Goal: Transaction & Acquisition: Purchase product/service

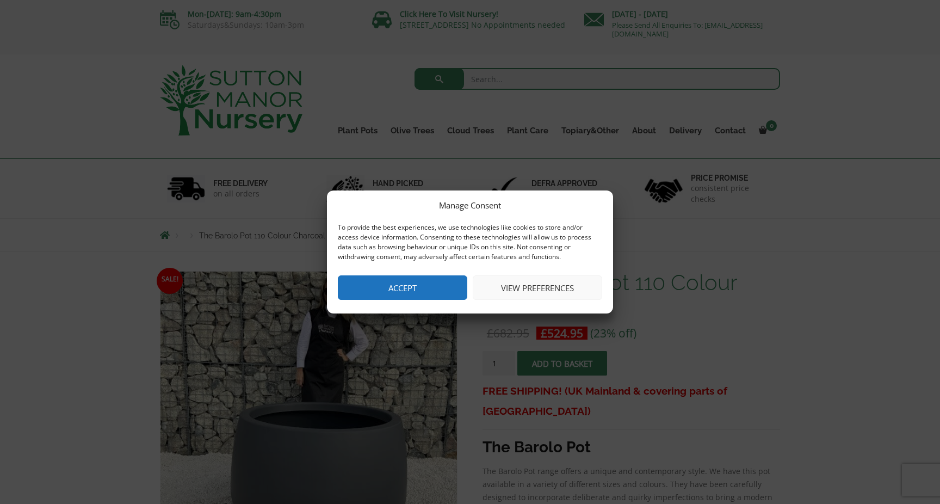
click at [437, 284] on button "Accept" at bounding box center [402, 287] width 129 height 24
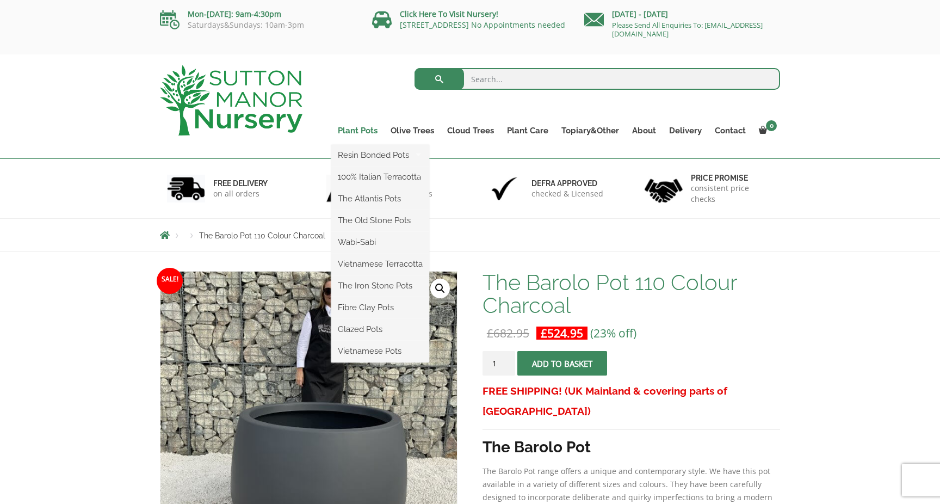
click at [370, 129] on link "Plant Pots" at bounding box center [357, 130] width 53 height 15
click at [365, 145] on ul "Resin Bonded Pots The Amalfi Pots The Milan Pots The Capri Pots The Brunello Po…" at bounding box center [380, 254] width 98 height 218
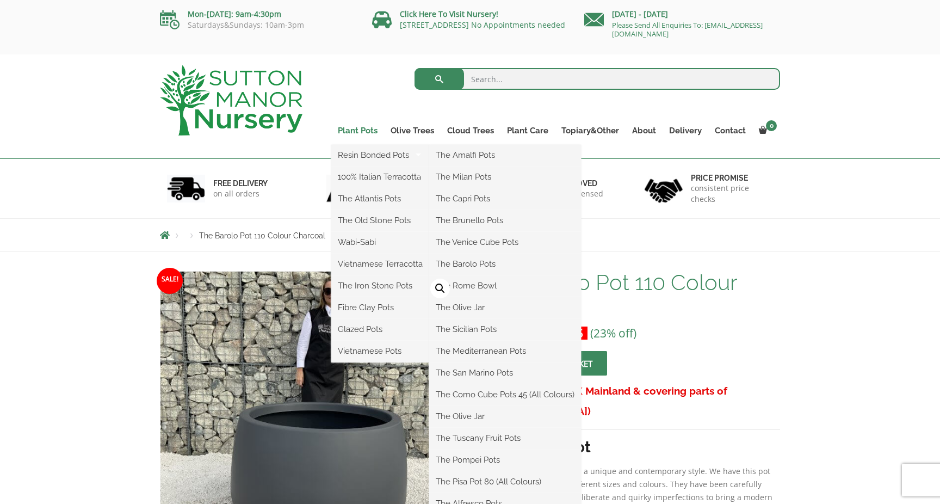
click at [358, 130] on link "Plant Pots" at bounding box center [357, 130] width 53 height 15
click at [484, 160] on link "The Amalfi Pots" at bounding box center [505, 155] width 152 height 16
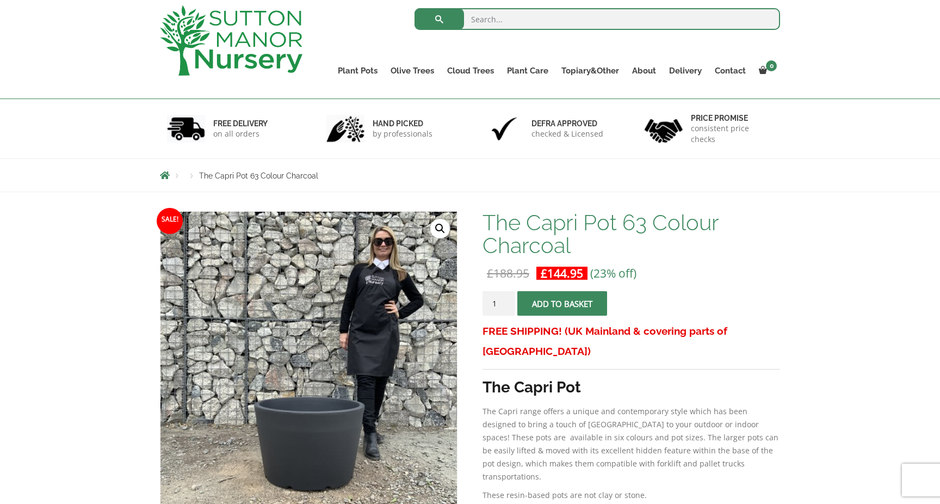
scroll to position [5, 0]
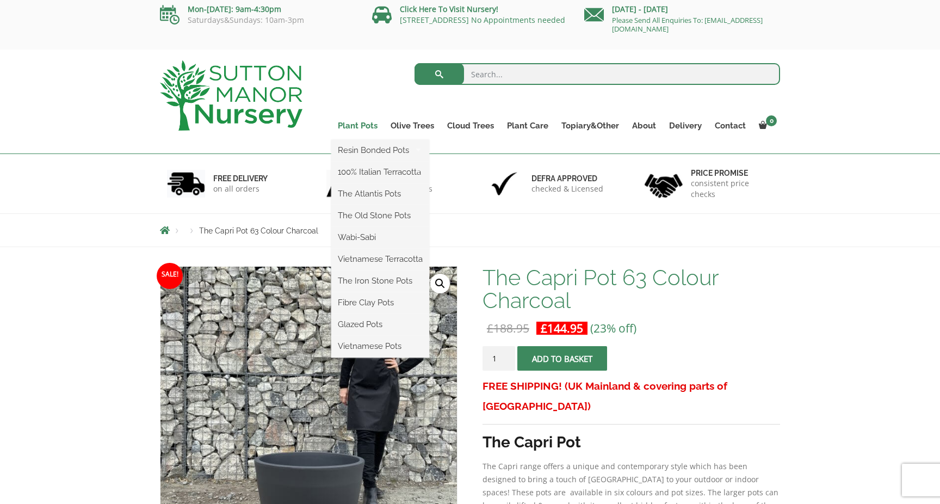
click at [348, 126] on link "Plant Pots" at bounding box center [357, 125] width 53 height 15
click at [362, 126] on link "Plant Pots" at bounding box center [357, 125] width 53 height 15
click at [371, 347] on link "Vietnamese Pots" at bounding box center [380, 346] width 98 height 16
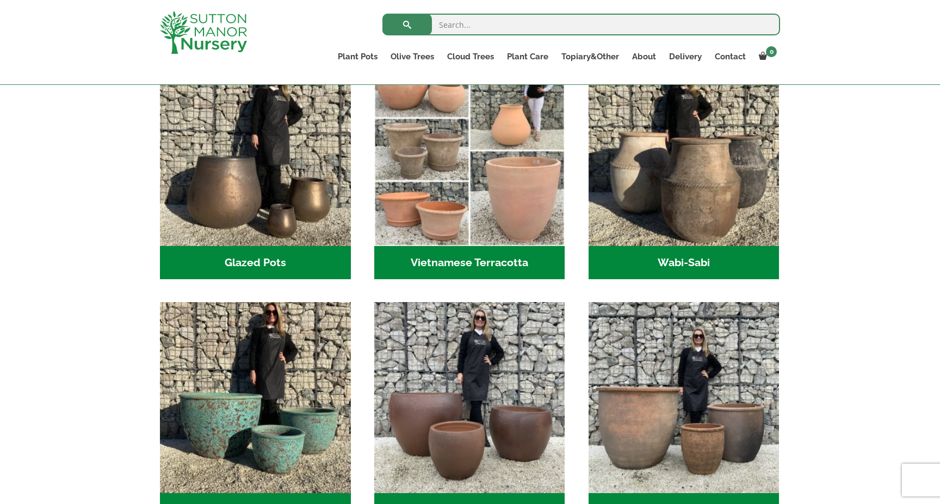
scroll to position [120, 0]
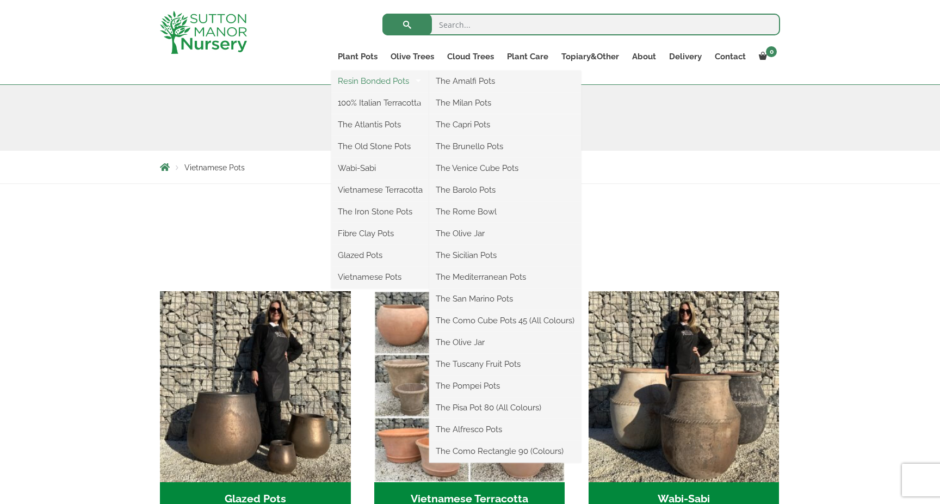
click at [358, 83] on link "Resin Bonded Pots" at bounding box center [380, 81] width 98 height 16
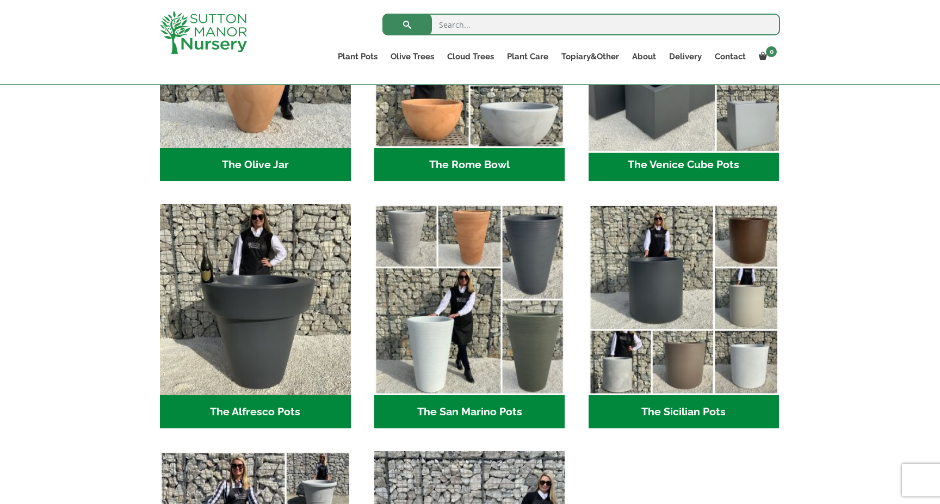
scroll to position [1164, 0]
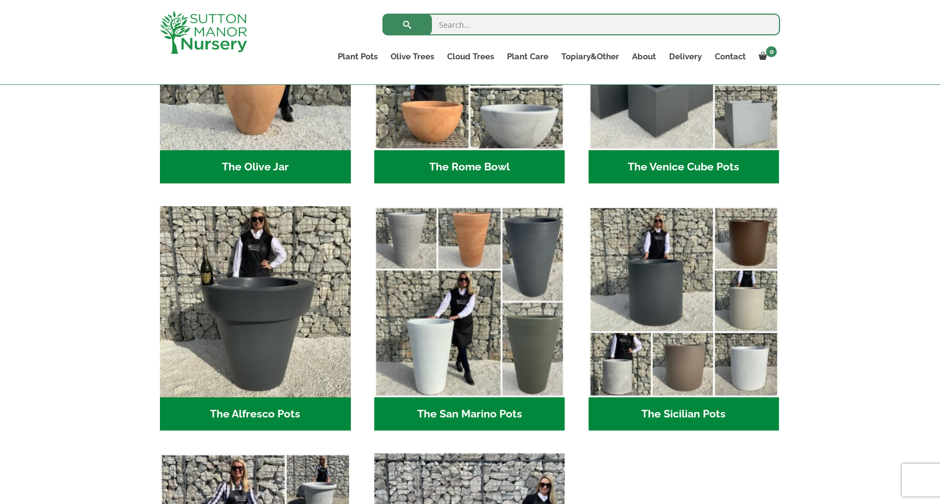
click at [659, 417] on h2 "The Sicilian Pots (18)" at bounding box center [683, 414] width 191 height 34
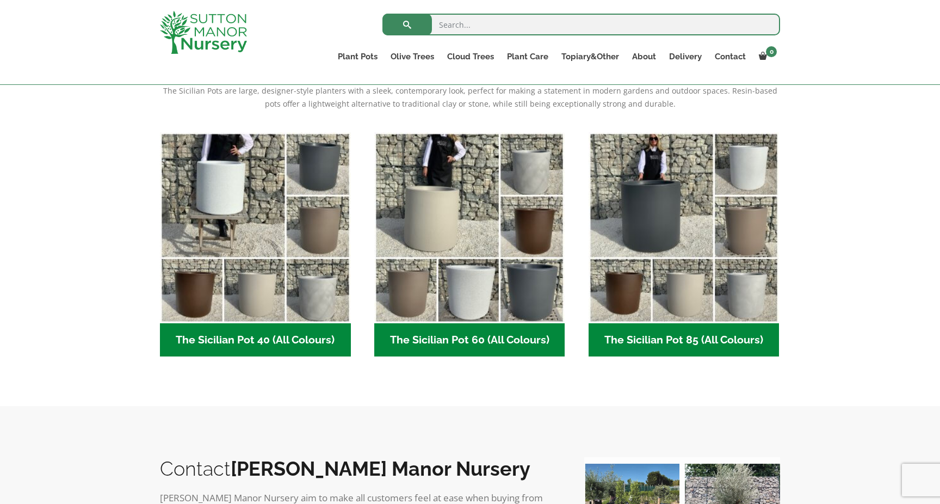
scroll to position [234, 0]
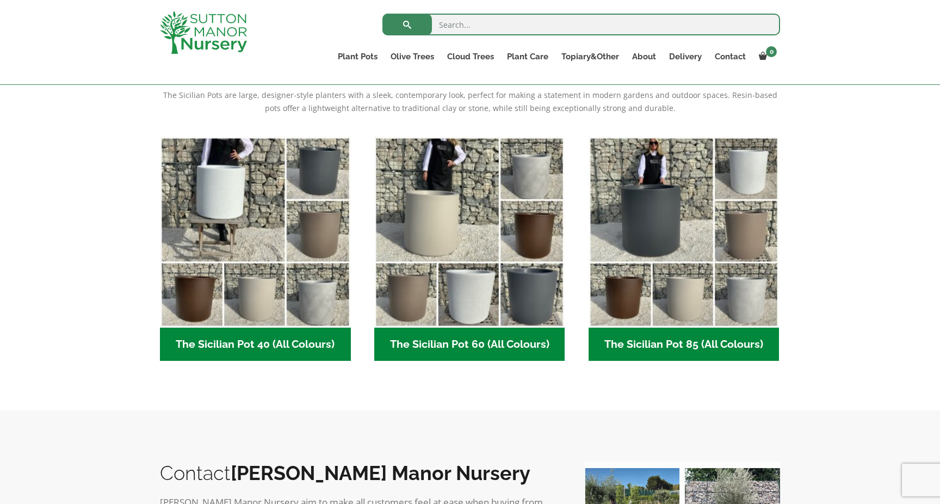
click at [280, 338] on h2 "The Sicilian Pot 40 (All Colours) (6)" at bounding box center [255, 344] width 191 height 34
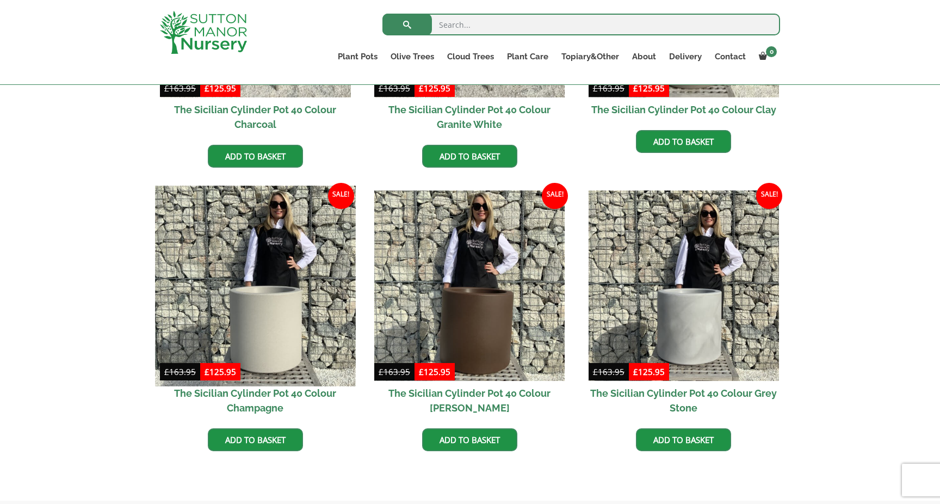
scroll to position [369, 0]
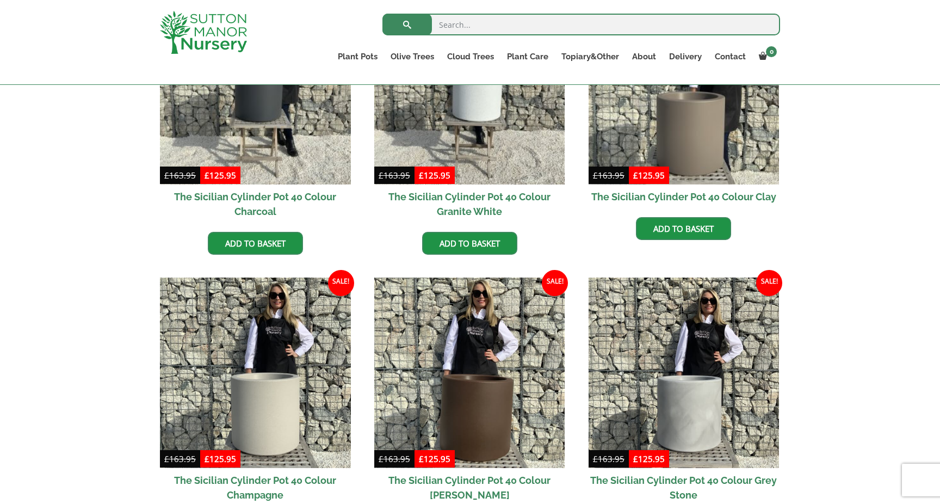
click at [272, 197] on h2 "The Sicilian Cylinder Pot 40 Colour Charcoal" at bounding box center [255, 203] width 191 height 39
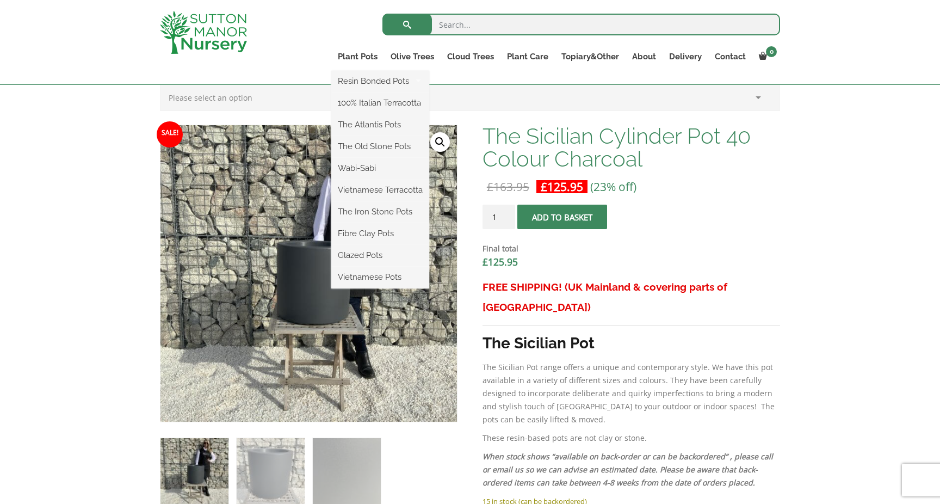
scroll to position [271, 0]
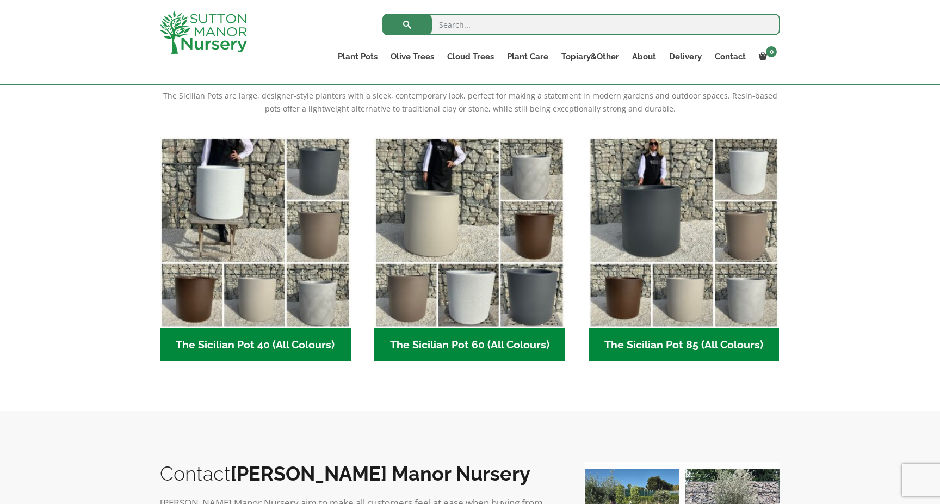
click at [452, 353] on h2 "The Sicilian Pot 60 (All Colours) (6)" at bounding box center [469, 345] width 191 height 34
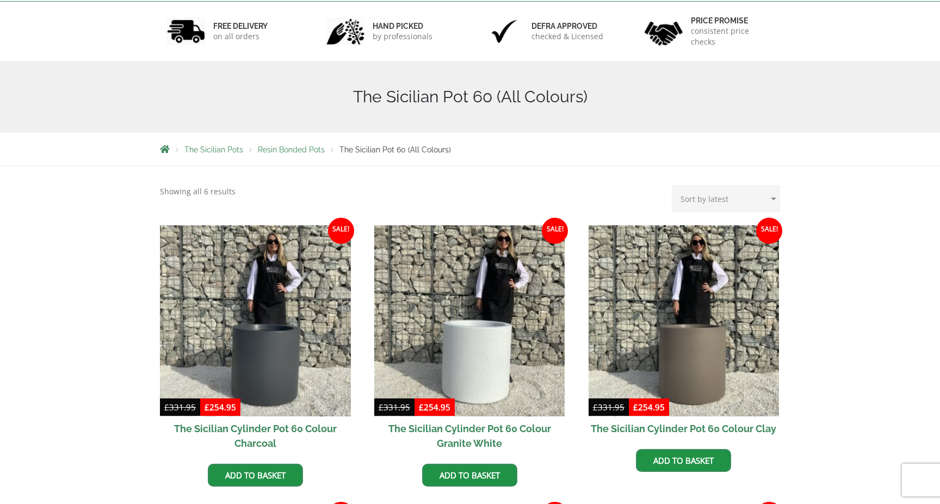
scroll to position [203, 0]
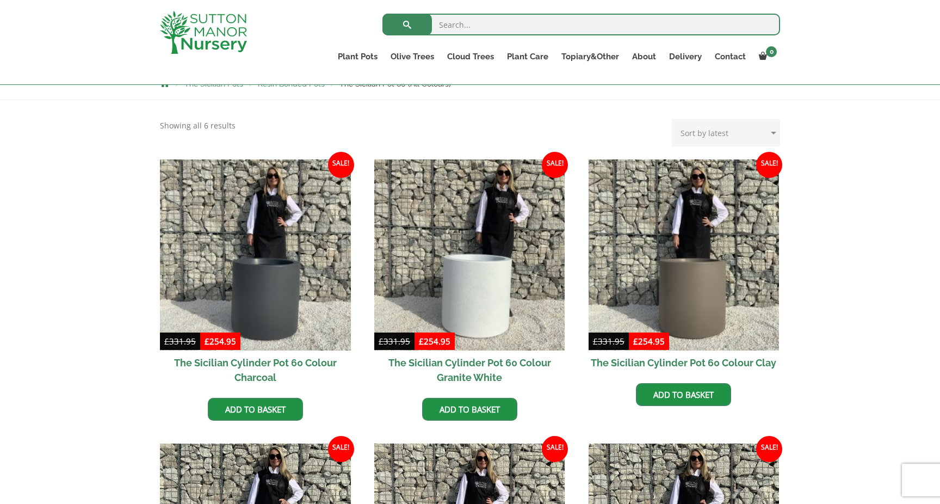
click at [258, 374] on h2 "The Sicilian Cylinder Pot 60 Colour Charcoal" at bounding box center [255, 369] width 191 height 39
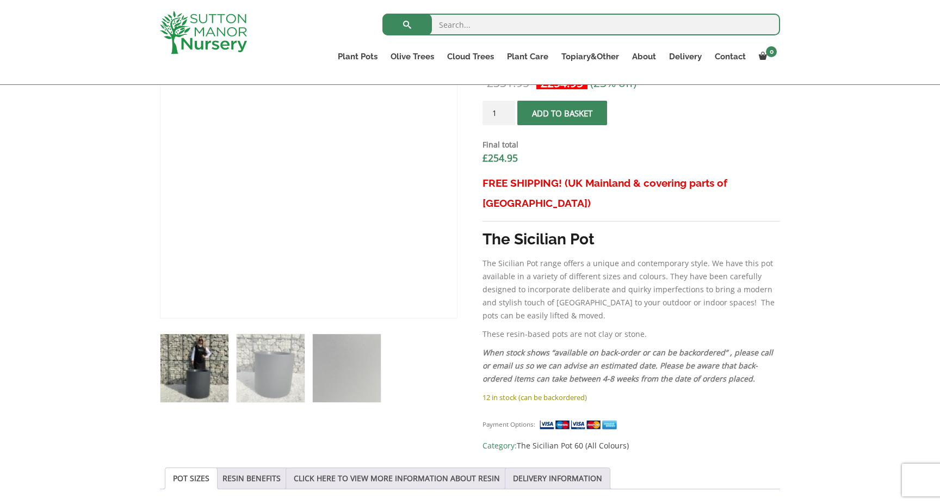
scroll to position [396, 0]
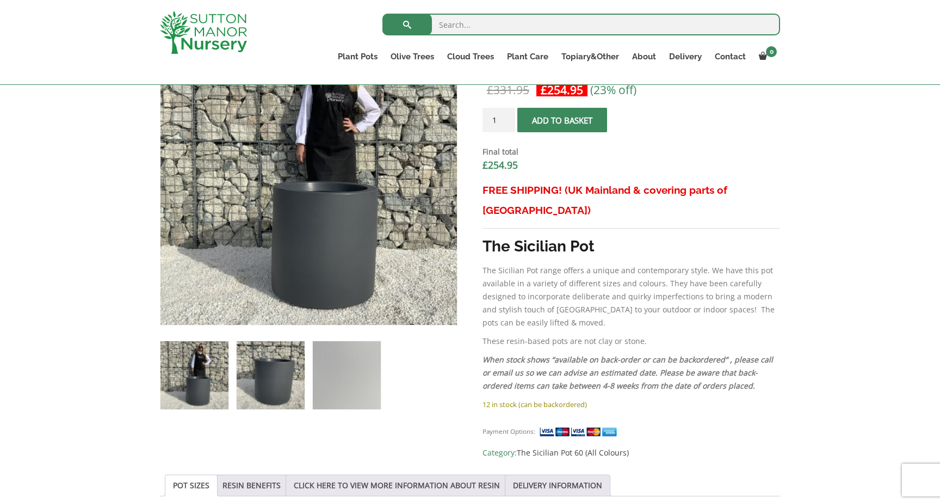
click at [276, 385] on img at bounding box center [271, 375] width 68 height 68
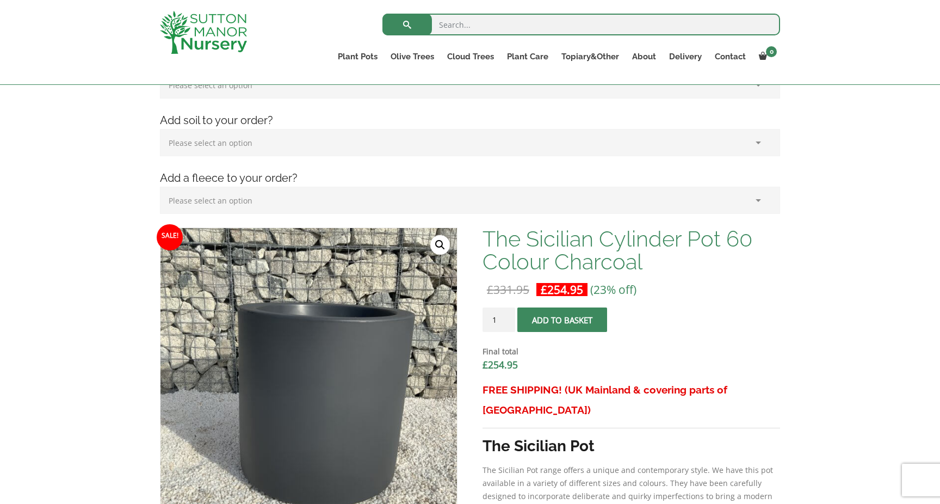
scroll to position [187, 0]
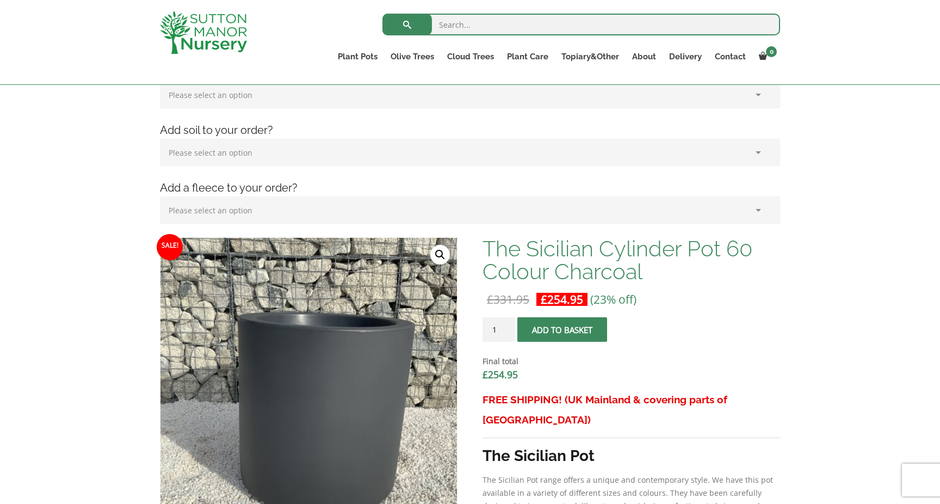
click at [328, 36] on div "Search for:" at bounding box center [533, 27] width 493 height 33
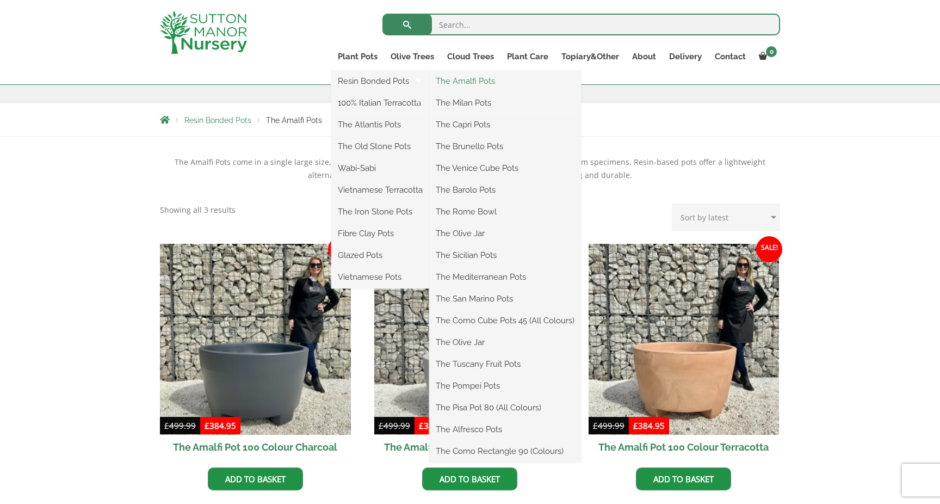
scroll to position [241, 0]
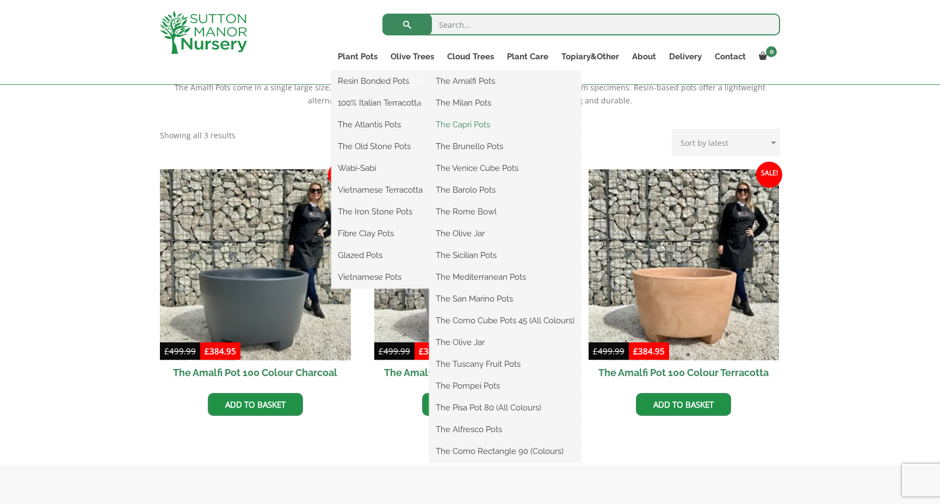
click at [465, 125] on link "The Capri Pots" at bounding box center [505, 124] width 152 height 16
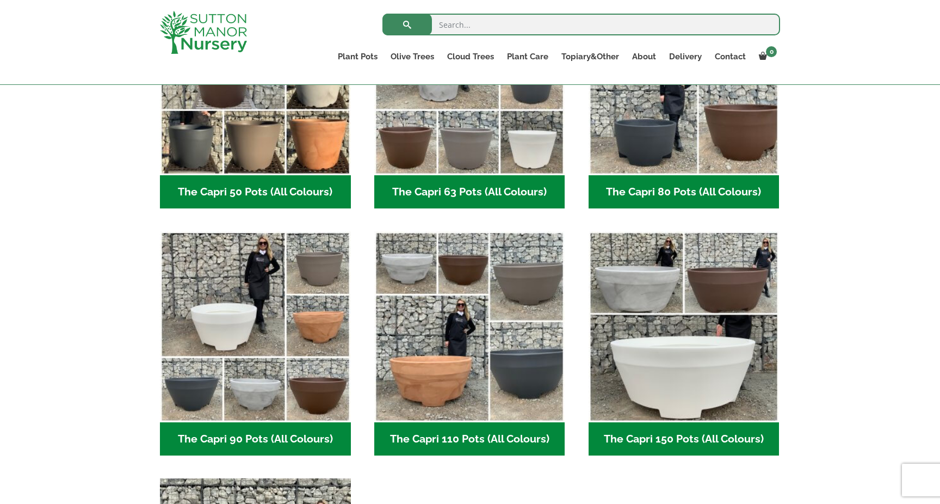
scroll to position [245, 0]
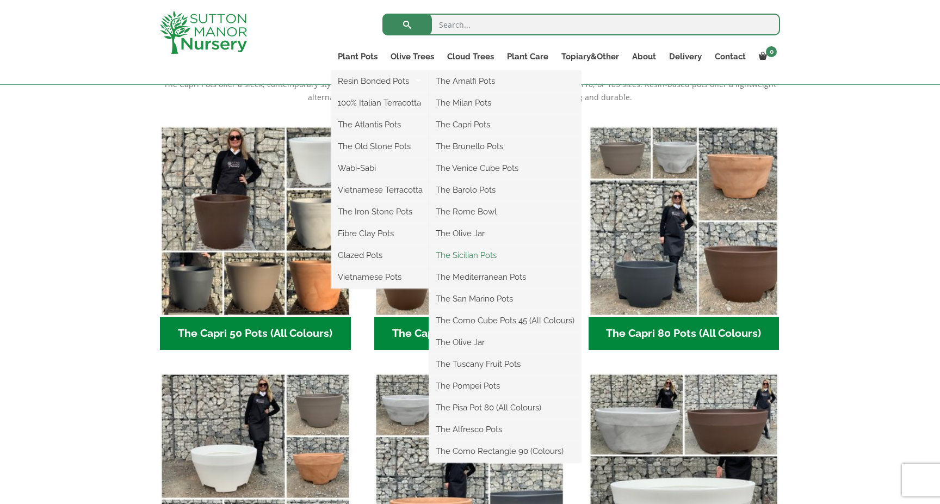
click at [478, 256] on link "The Sicilian Pots" at bounding box center [505, 255] width 152 height 16
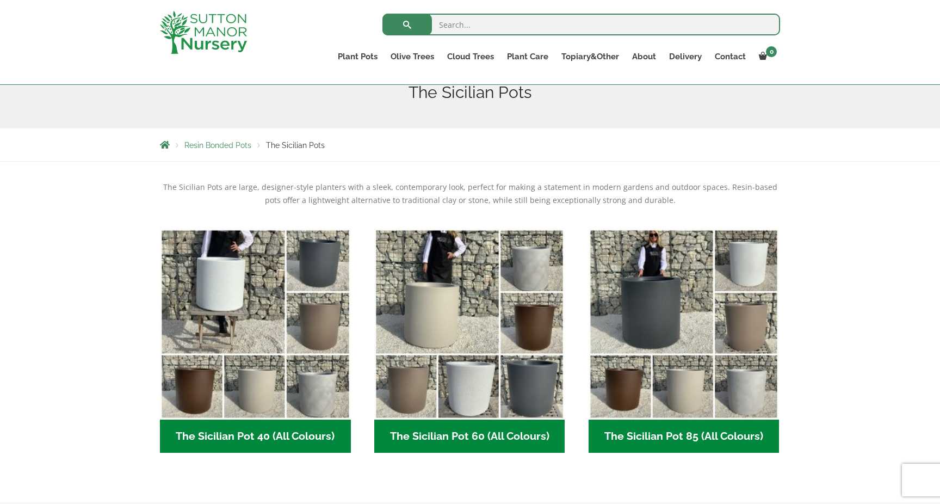
scroll to position [114, 0]
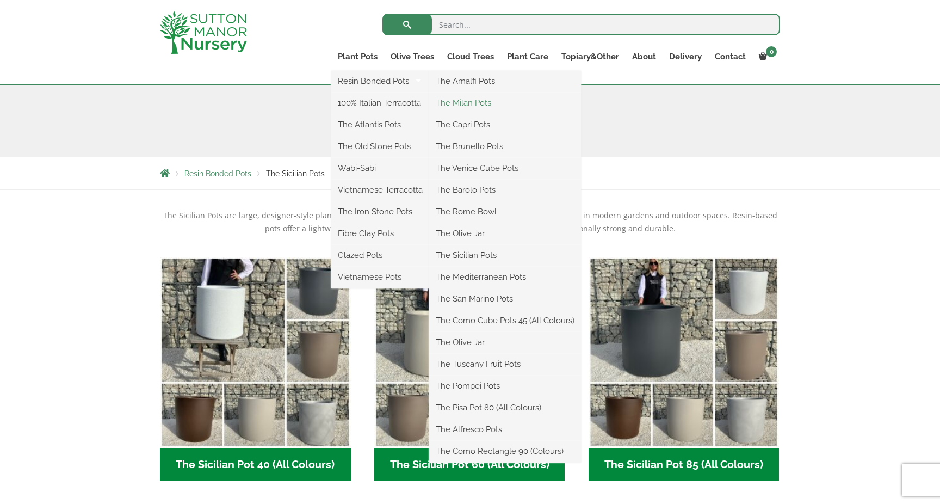
click at [468, 101] on link "The Milan Pots" at bounding box center [505, 103] width 152 height 16
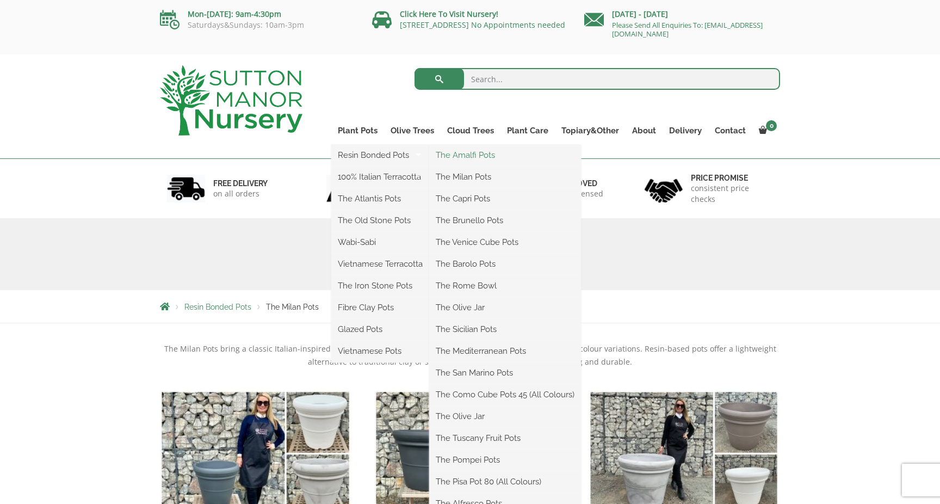
click at [469, 155] on link "The Amalfi Pots" at bounding box center [505, 155] width 152 height 16
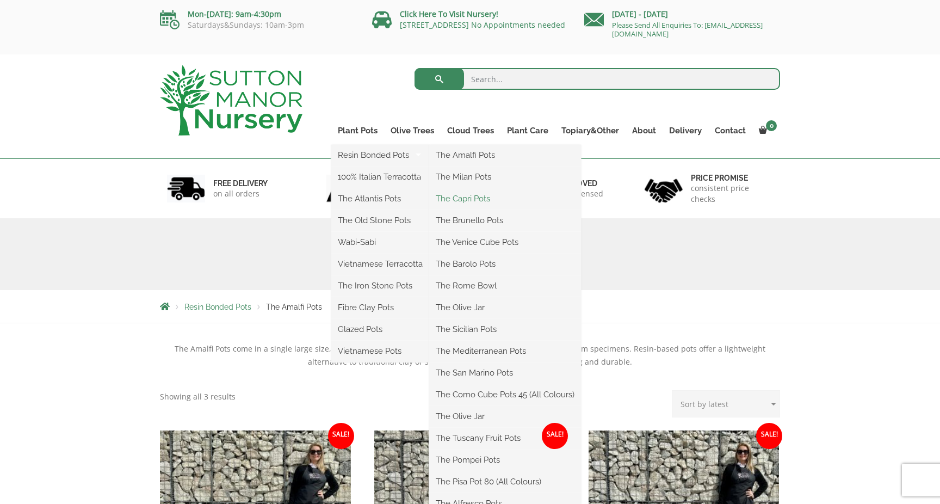
click at [453, 199] on link "The Capri Pots" at bounding box center [505, 198] width 152 height 16
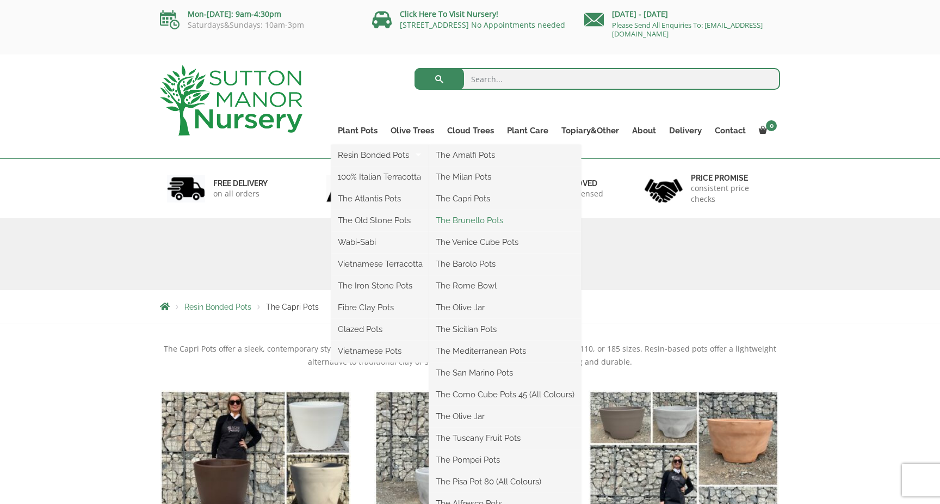
click at [460, 219] on link "The Brunello Pots" at bounding box center [505, 220] width 152 height 16
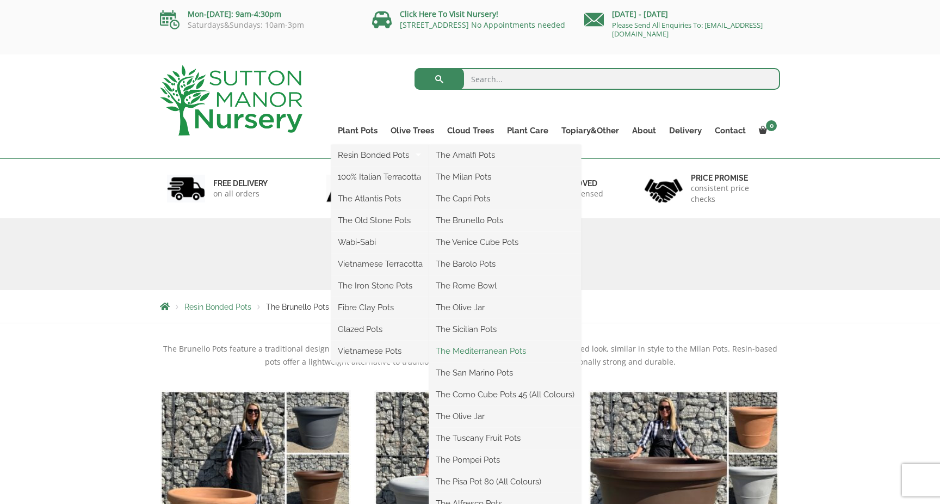
click at [460, 347] on link "The Mediterranean Pots" at bounding box center [505, 351] width 152 height 16
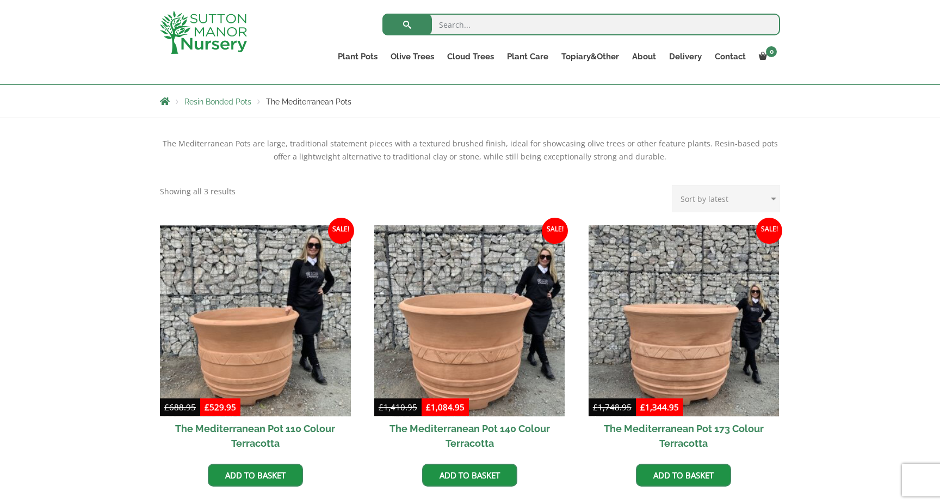
scroll to position [218, 0]
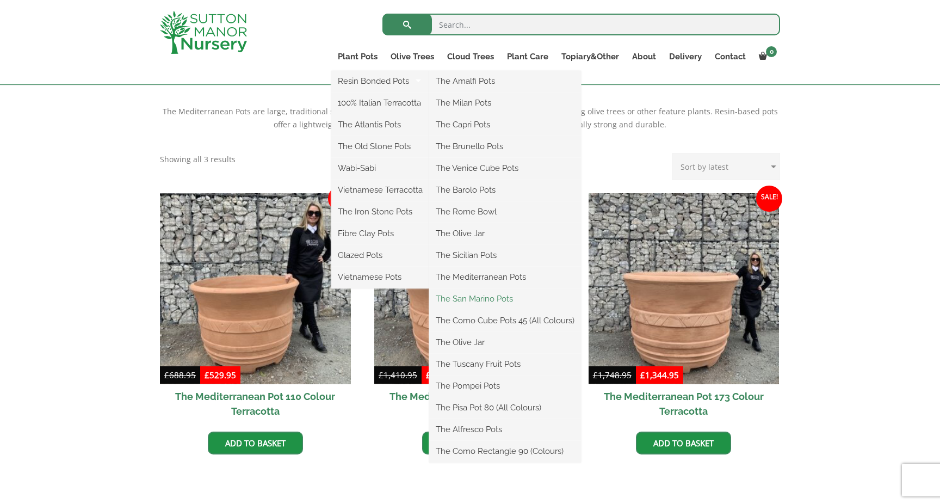
click at [480, 296] on link "The San Marino Pots" at bounding box center [505, 298] width 152 height 16
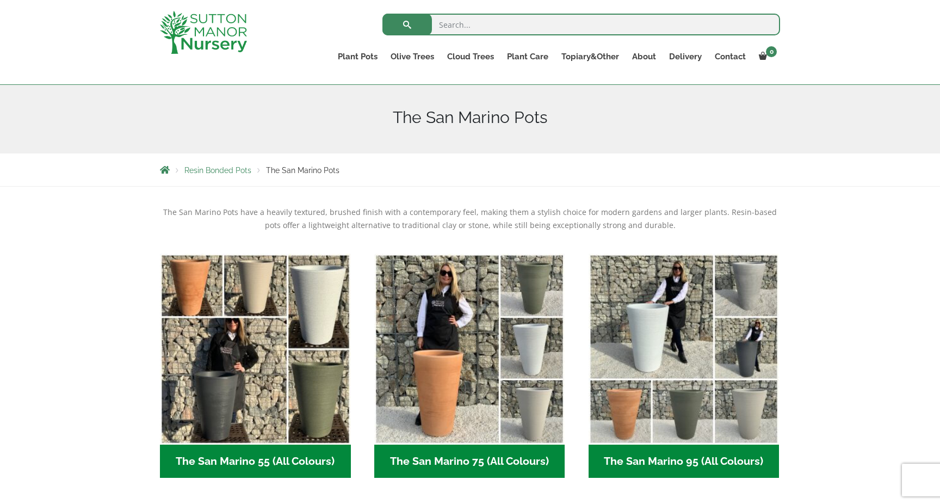
scroll to position [172, 0]
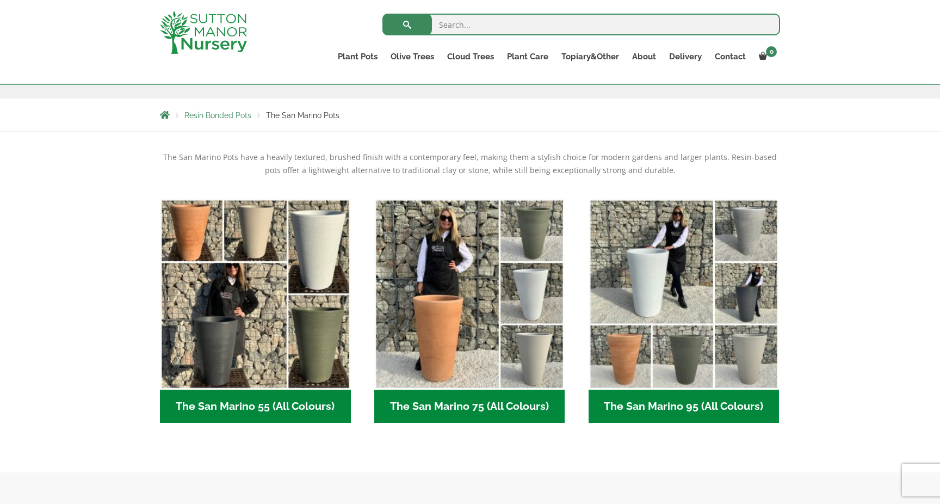
click at [456, 405] on h2 "The San Marino 75 (All Colours) (6)" at bounding box center [469, 406] width 191 height 34
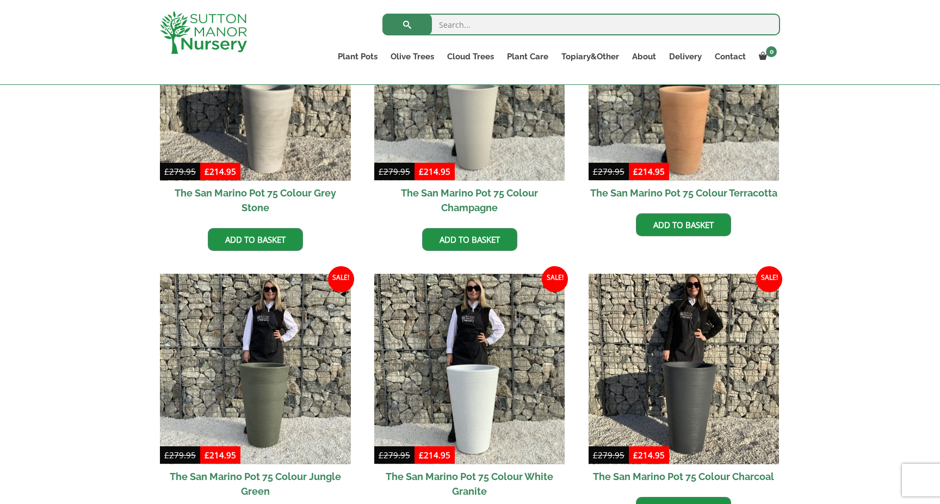
scroll to position [534, 0]
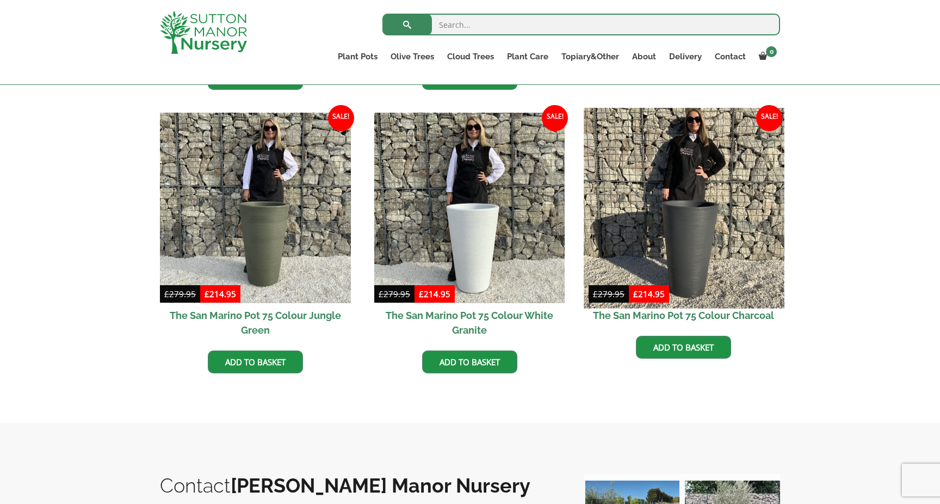
click at [692, 257] on img at bounding box center [683, 208] width 200 height 200
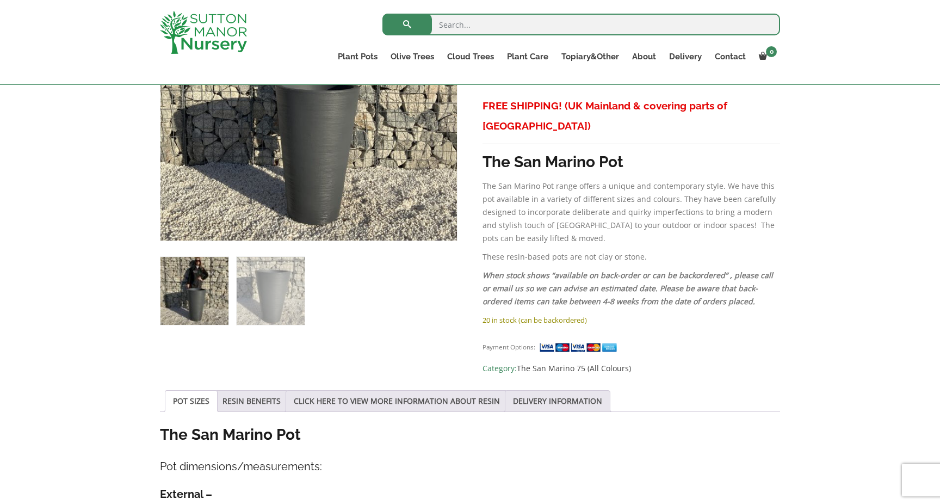
scroll to position [428, 0]
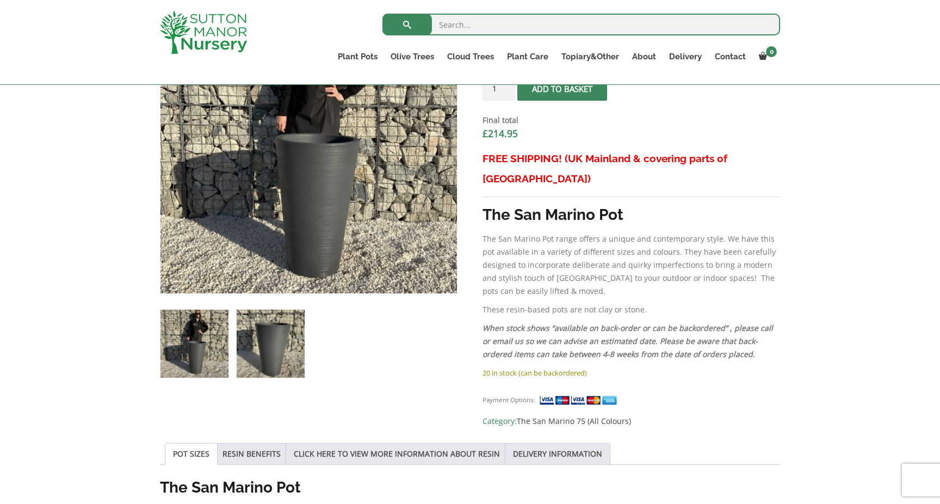
click at [288, 336] on img at bounding box center [271, 343] width 68 height 68
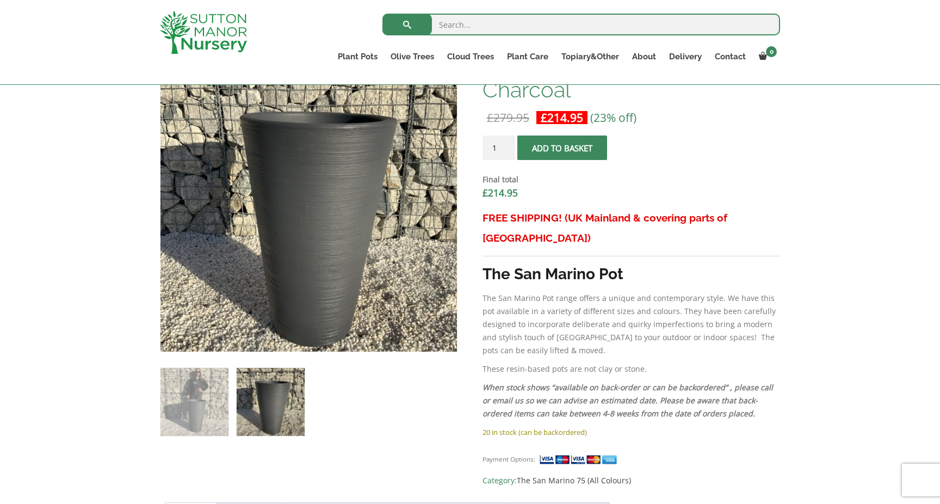
scroll to position [368, 0]
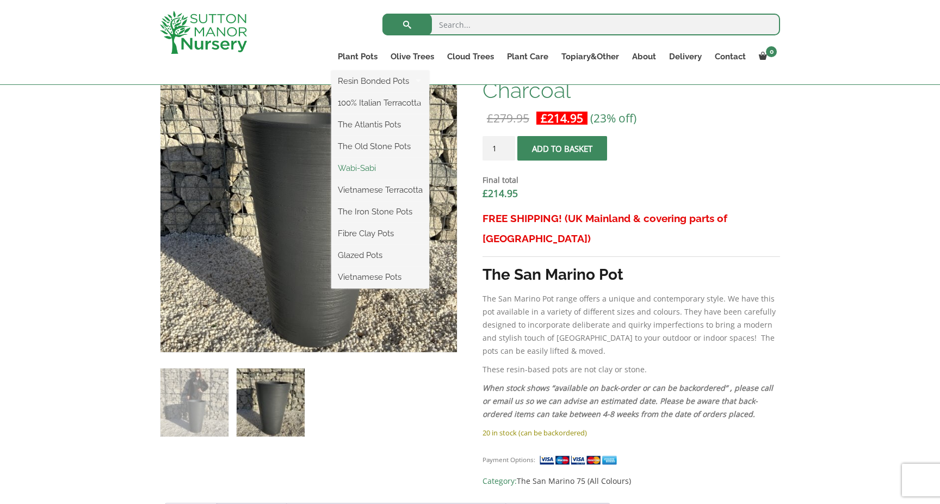
click at [359, 170] on link "Wabi-Sabi" at bounding box center [380, 168] width 98 height 16
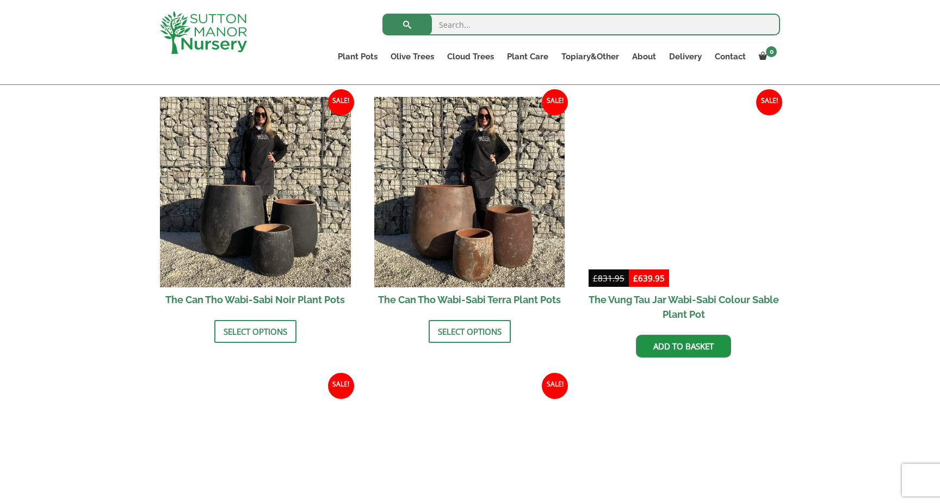
scroll to position [1119, 0]
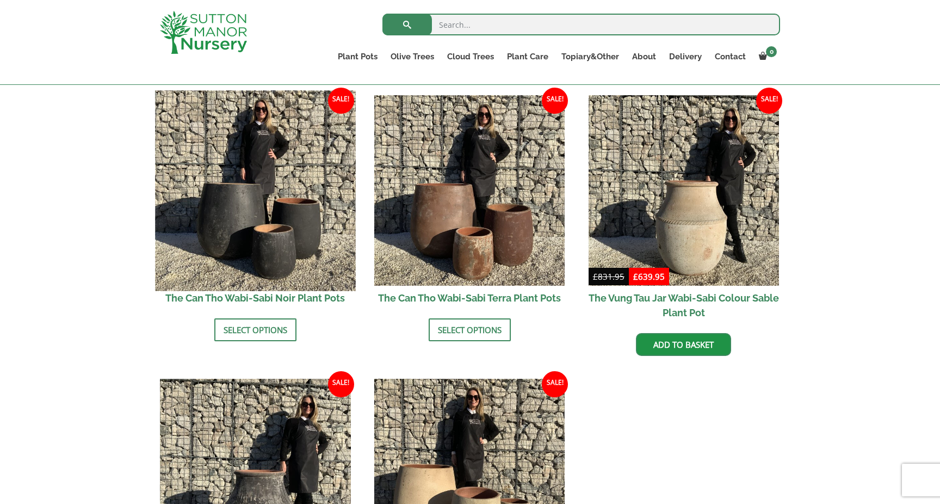
click at [239, 243] on img at bounding box center [255, 190] width 200 height 200
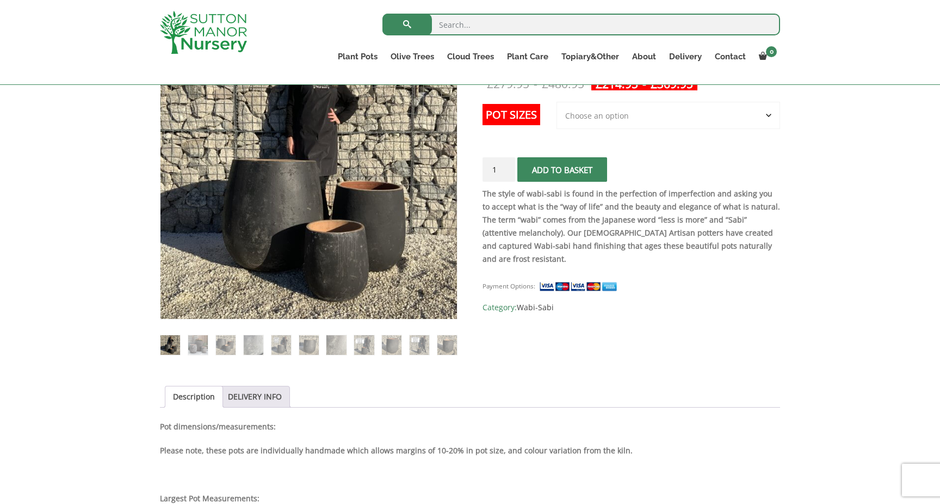
scroll to position [232, 0]
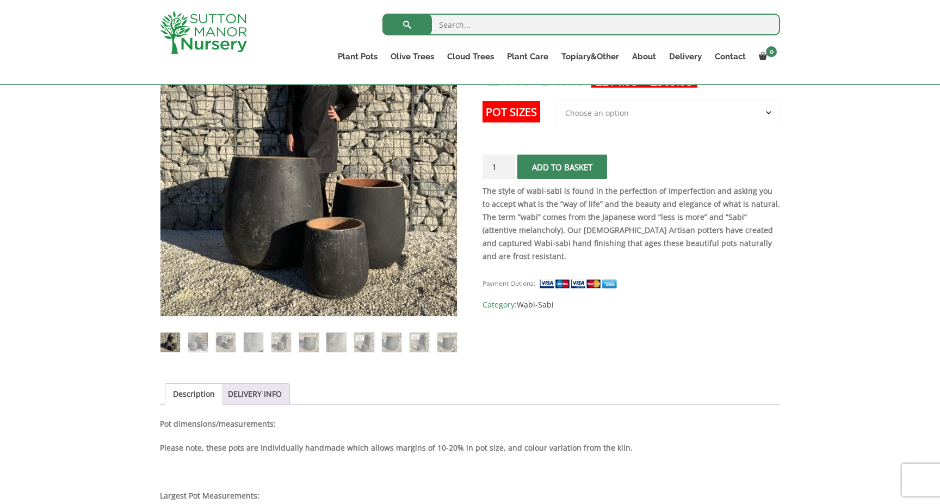
click at [595, 110] on select "Choose an option 3rd to Largest Pot In The Picture 2nd to Largest Pot In The Pi…" at bounding box center [667, 112] width 223 height 27
click at [557, 99] on select "Choose an option 3rd to Largest Pot In The Picture 2nd to Largest Pot In The Pi…" at bounding box center [667, 112] width 223 height 27
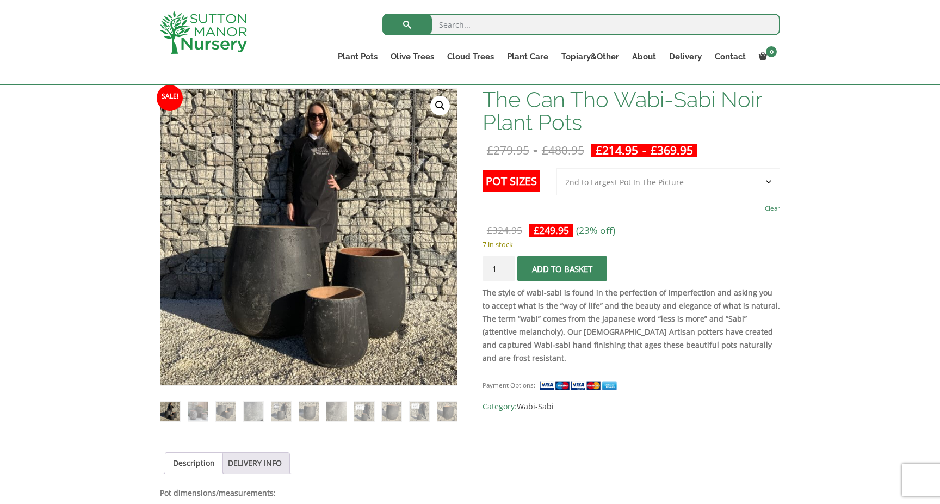
scroll to position [156, 0]
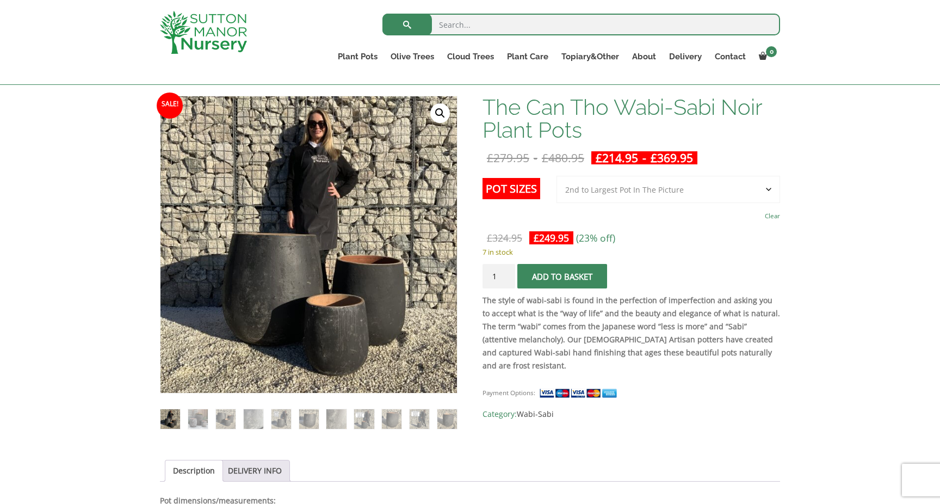
click at [629, 190] on select "Choose an option 3rd to Largest Pot In The Picture 2nd to Largest Pot In The Pi…" at bounding box center [667, 189] width 223 height 27
click at [557, 176] on select "Choose an option 3rd to Largest Pot In The Picture 2nd to Largest Pot In The Pi…" at bounding box center [667, 189] width 223 height 27
click at [635, 188] on select "Choose an option 3rd to Largest Pot In The Picture 2nd to Largest Pot In The Pi…" at bounding box center [667, 189] width 223 height 27
click at [557, 176] on select "Choose an option 3rd to Largest Pot In The Picture 2nd to Largest Pot In The Pi…" at bounding box center [667, 189] width 223 height 27
select select "2nd to Largest Pot In The Picture"
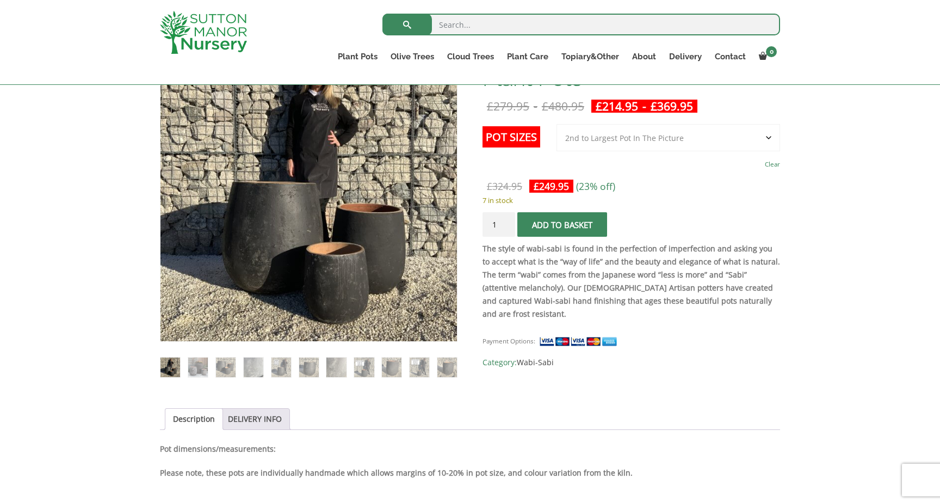
scroll to position [208, 0]
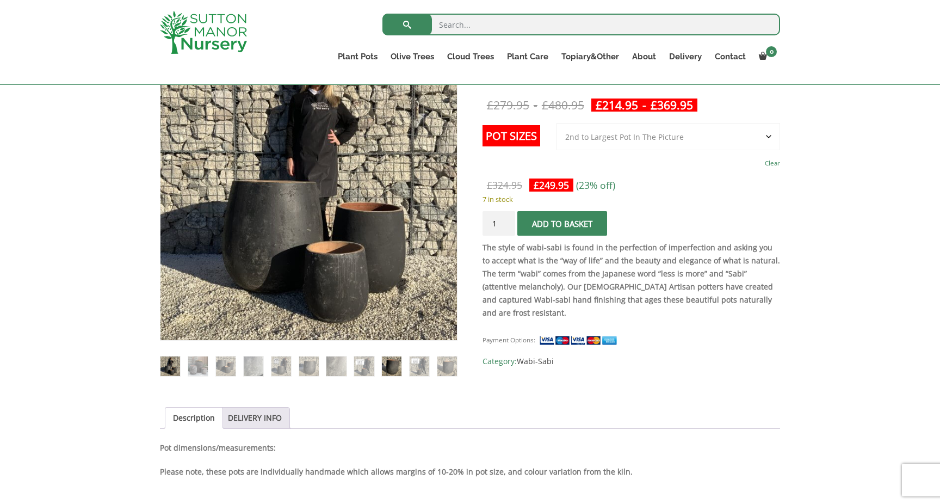
click at [389, 368] on img at bounding box center [392, 366] width 20 height 20
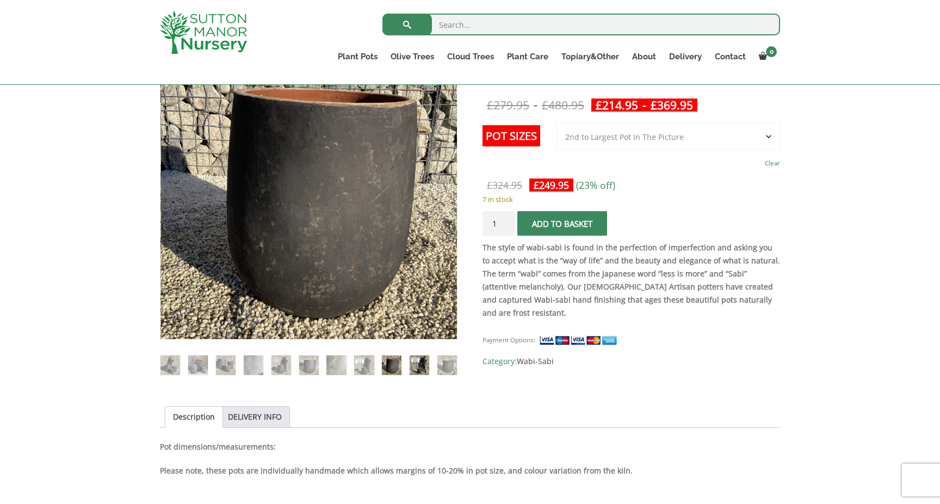
click at [415, 364] on img at bounding box center [419, 365] width 20 height 20
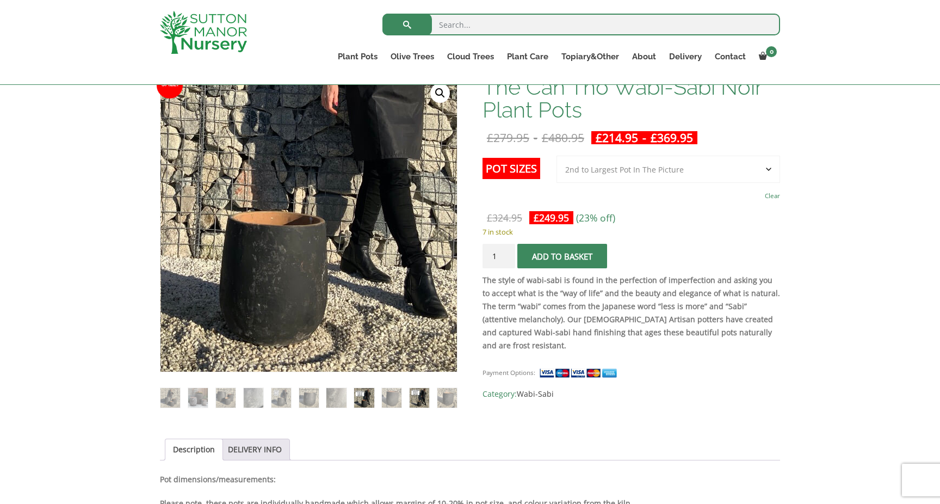
scroll to position [164, 0]
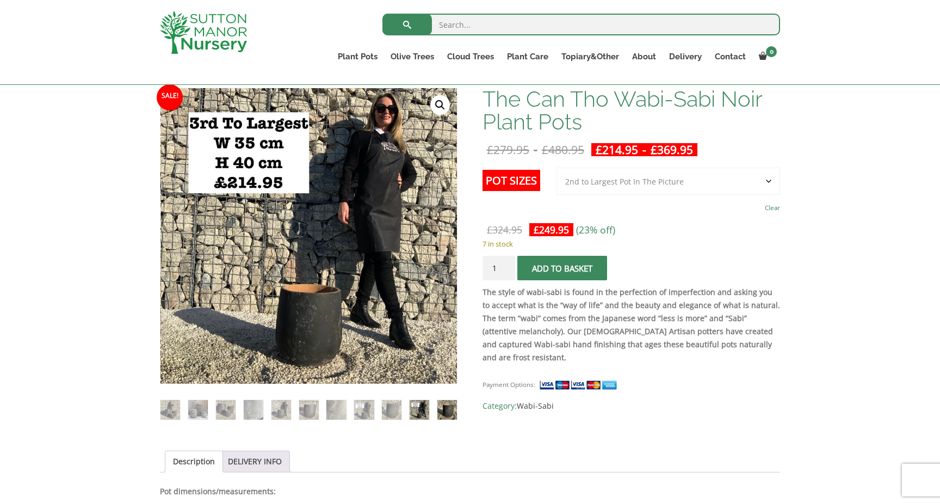
click at [443, 410] on img at bounding box center [447, 410] width 20 height 20
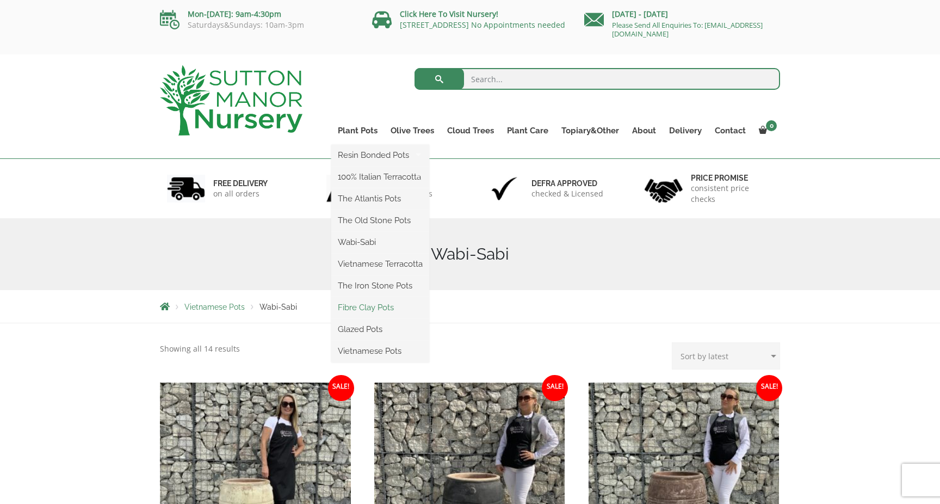
click at [363, 306] on link "Fibre Clay Pots" at bounding box center [380, 307] width 98 height 16
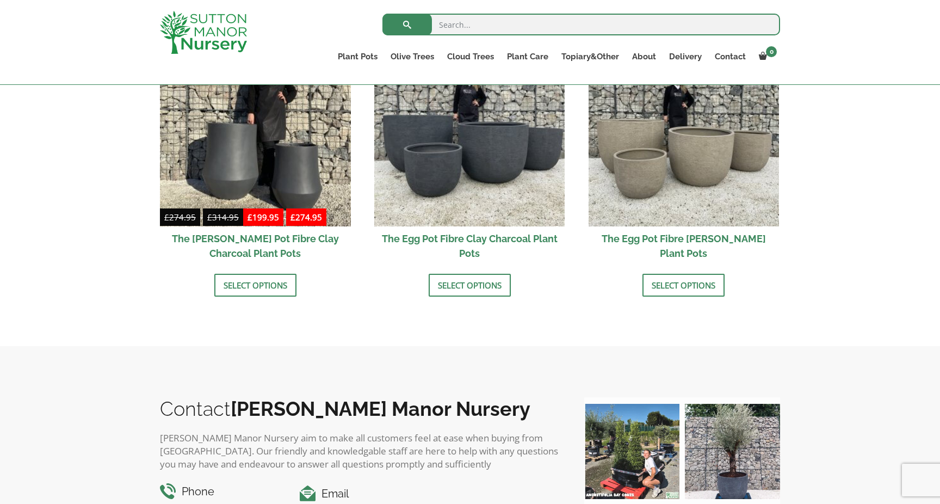
scroll to position [320, 0]
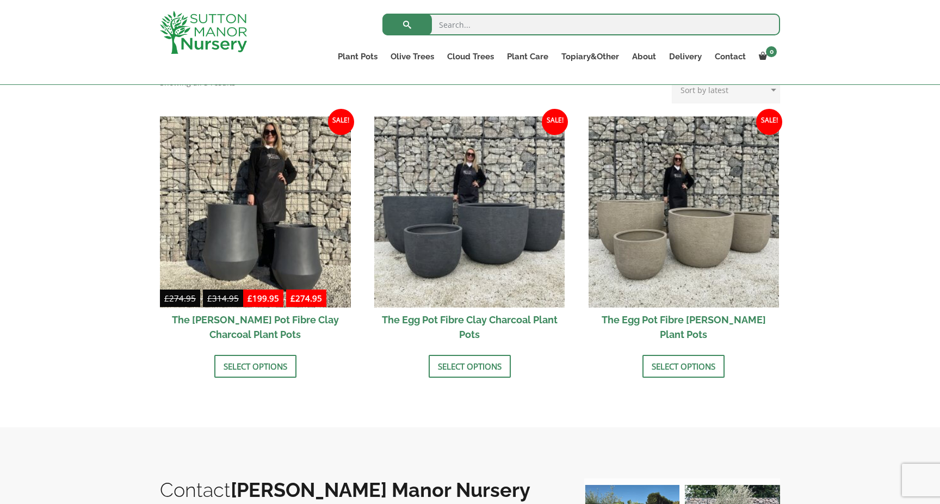
click at [276, 313] on h2 "The [PERSON_NAME] Pot Fibre Clay Charcoal Plant Pots" at bounding box center [255, 326] width 191 height 39
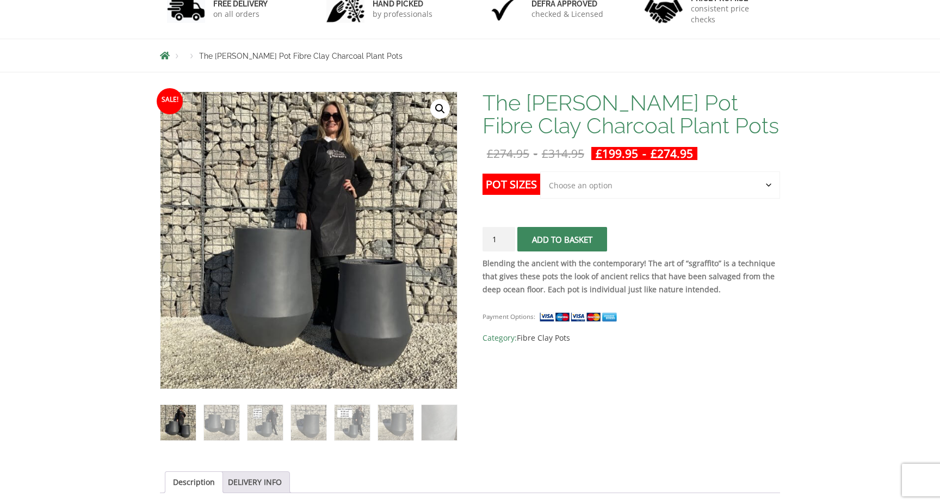
scroll to position [204, 0]
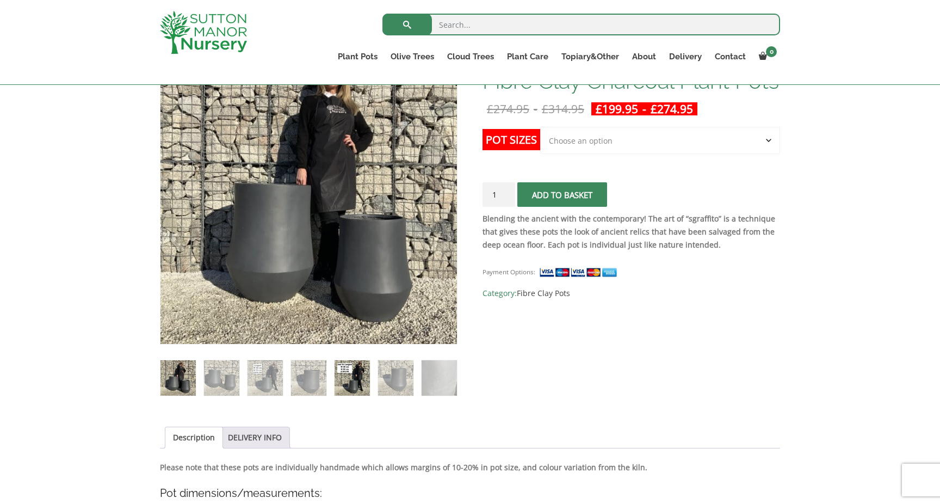
click at [350, 375] on img at bounding box center [351, 377] width 35 height 35
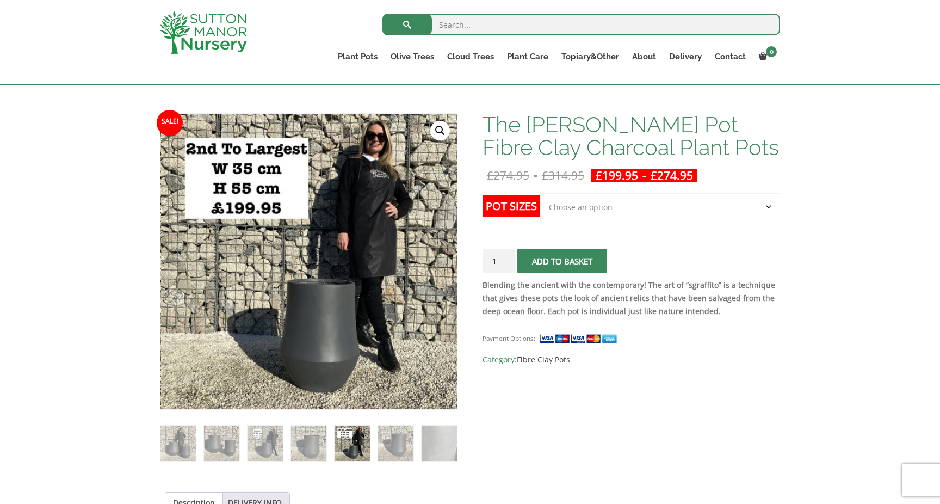
scroll to position [138, 0]
click at [271, 441] on img at bounding box center [264, 443] width 35 height 35
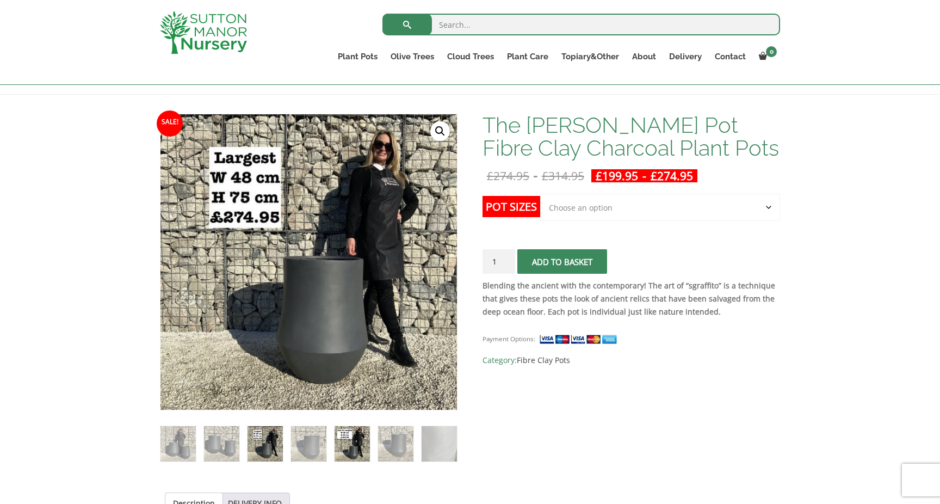
click at [356, 447] on img at bounding box center [351, 443] width 35 height 35
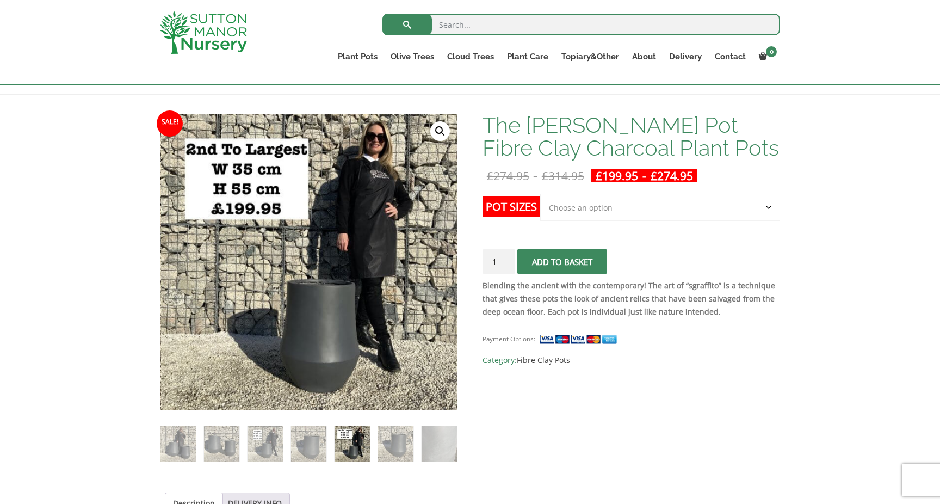
click at [594, 208] on select "Choose an option Click here to buy the 2nd To Largest Pot In The Picture Click …" at bounding box center [660, 207] width 240 height 27
click at [540, 194] on select "Choose an option Click here to buy the 2nd To Largest Pot In The Picture Click …" at bounding box center [660, 207] width 240 height 27
